Goal: Find specific page/section: Find specific page/section

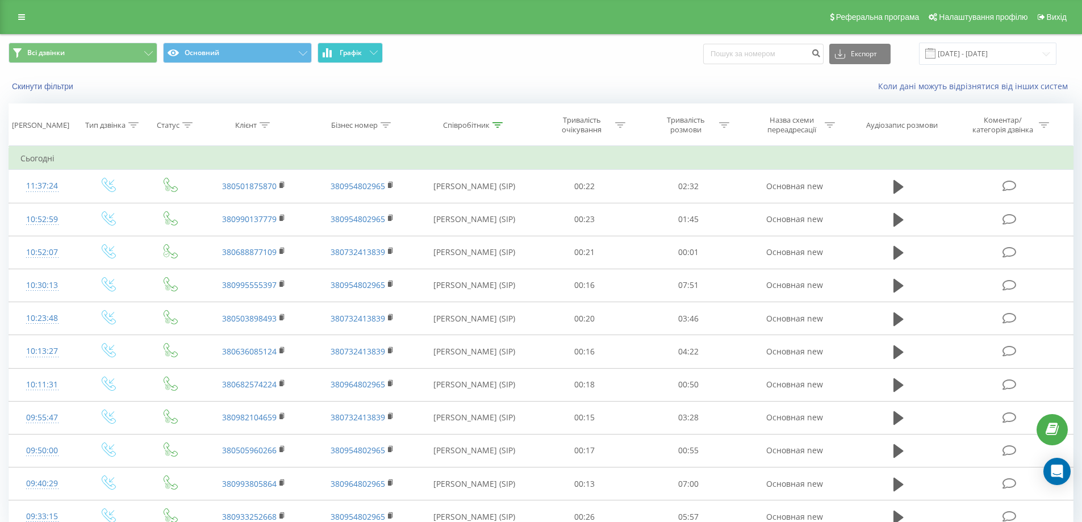
click at [369, 54] on button "Графік" at bounding box center [350, 53] width 65 height 20
